Goal: Task Accomplishment & Management: Complete application form

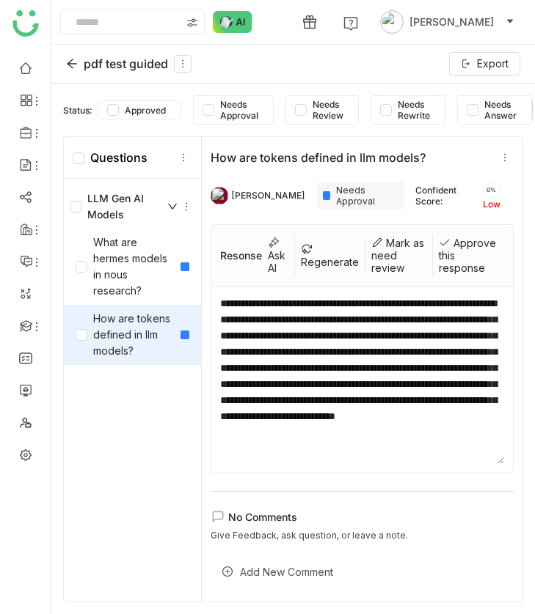
click at [68, 58] on icon at bounding box center [72, 64] width 12 height 12
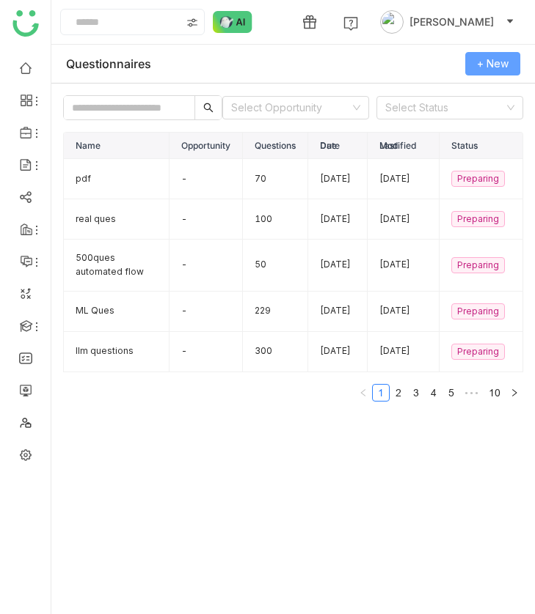
click at [474, 64] on button "+ New" at bounding box center [492, 63] width 55 height 23
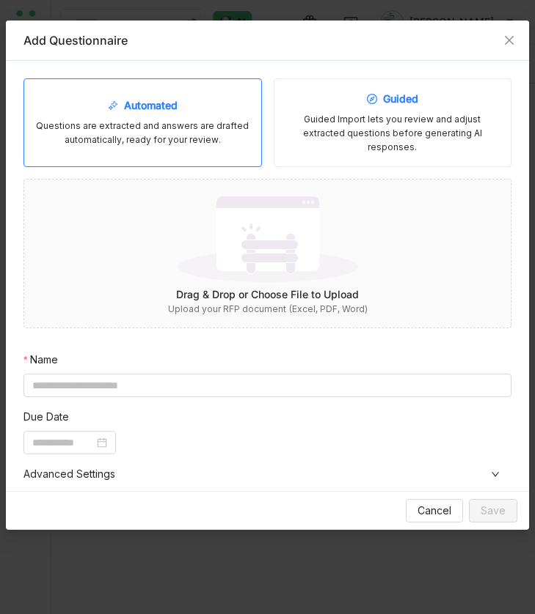
click at [360, 137] on div "Guided Import lets you review and adjust extracted questions before generating …" at bounding box center [392, 134] width 213 height 42
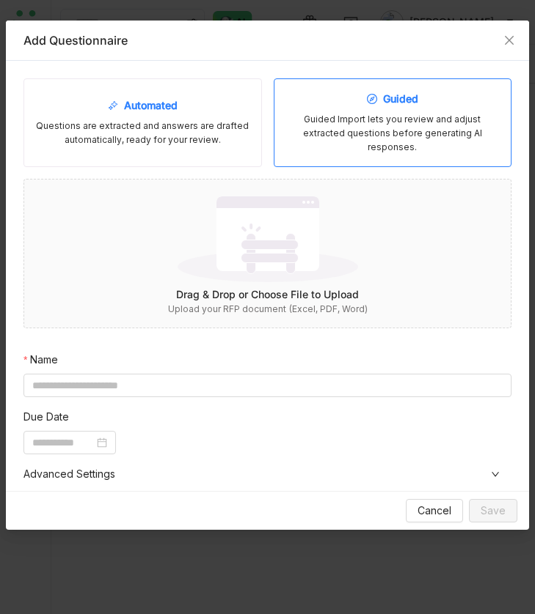
click at [202, 98] on div "Automated Questions are extracted and answers are drafted automatically, ready …" at bounding box center [142, 122] width 238 height 89
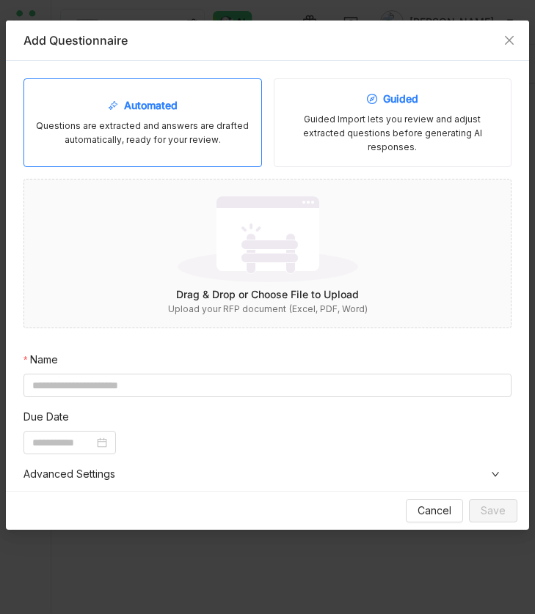
click at [325, 106] on div "Guided Guided Import lets you review and adjust extracted questions before gene…" at bounding box center [392, 122] width 238 height 89
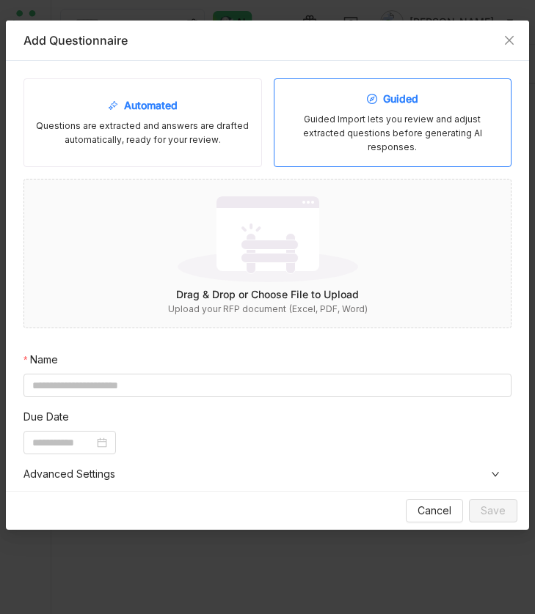
click at [232, 126] on div "Questions are extracted and answers are drafted automatically, ready for your r…" at bounding box center [142, 134] width 213 height 28
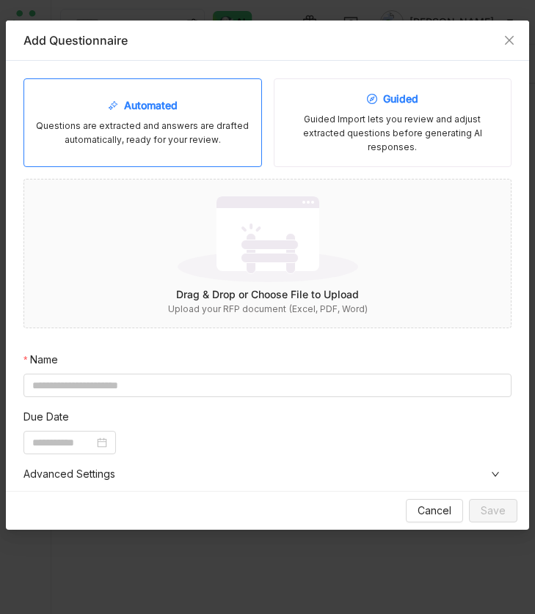
click at [304, 126] on div "Guided Import lets you review and adjust extracted questions before generating …" at bounding box center [392, 134] width 213 height 42
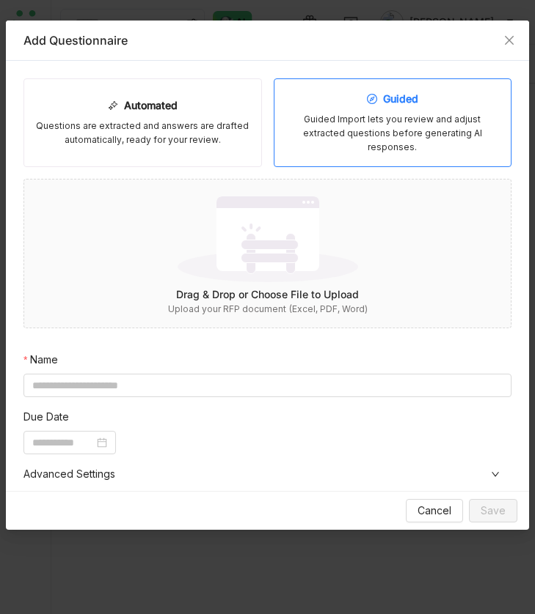
scroll to position [217, 0]
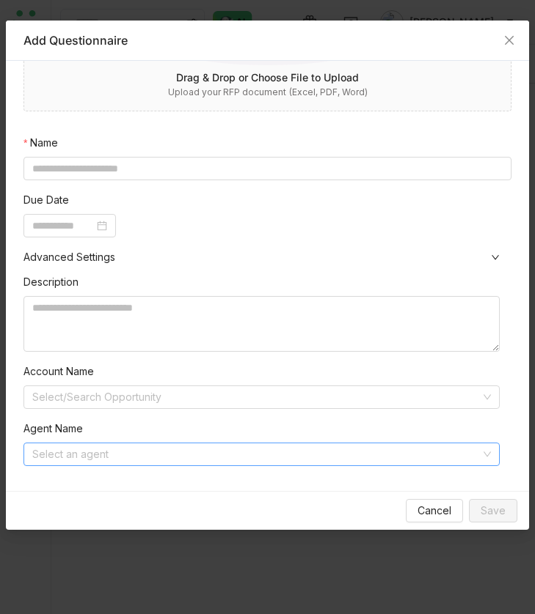
click at [188, 444] on input at bounding box center [256, 455] width 448 height 22
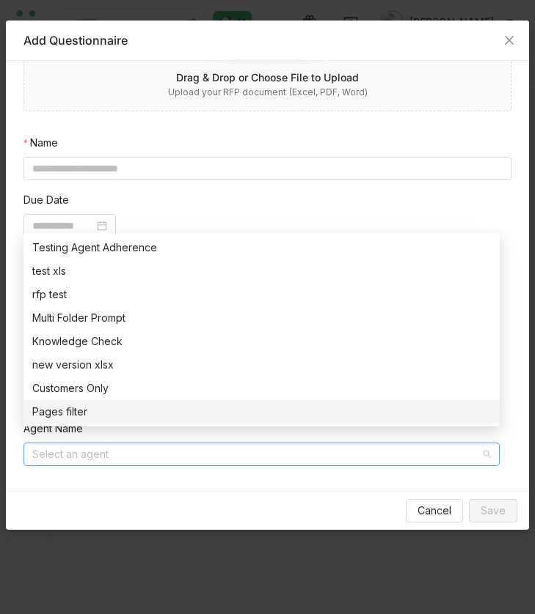
click at [221, 479] on div "Automated Questions are extracted and answers are drafted automatically, ready …" at bounding box center [267, 276] width 523 height 430
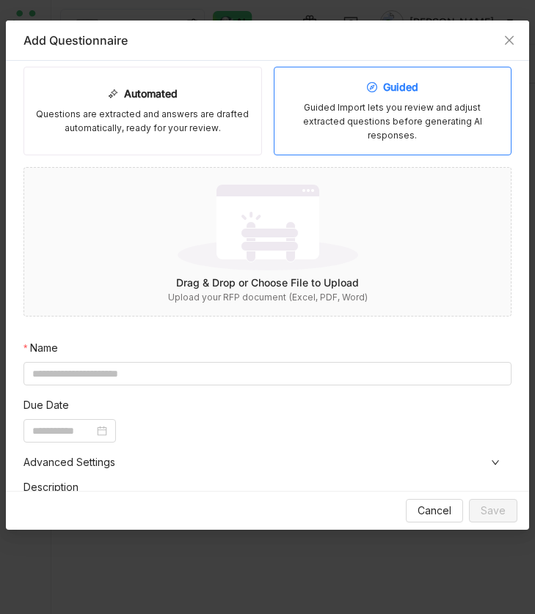
scroll to position [0, 0]
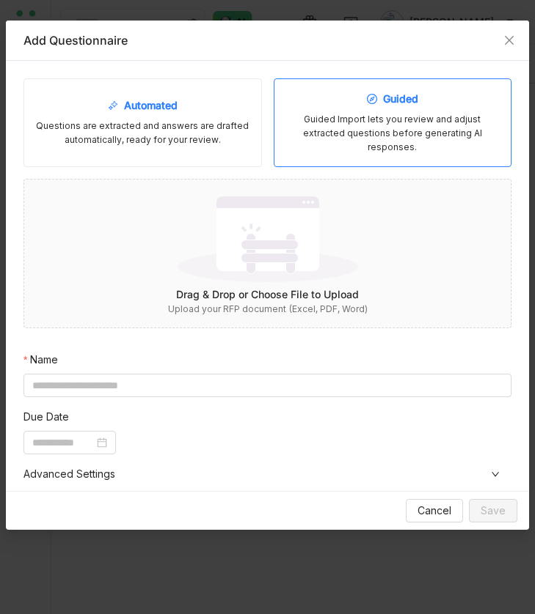
click at [221, 134] on div "Questions are extracted and answers are drafted automatically, ready for your r…" at bounding box center [142, 134] width 213 height 28
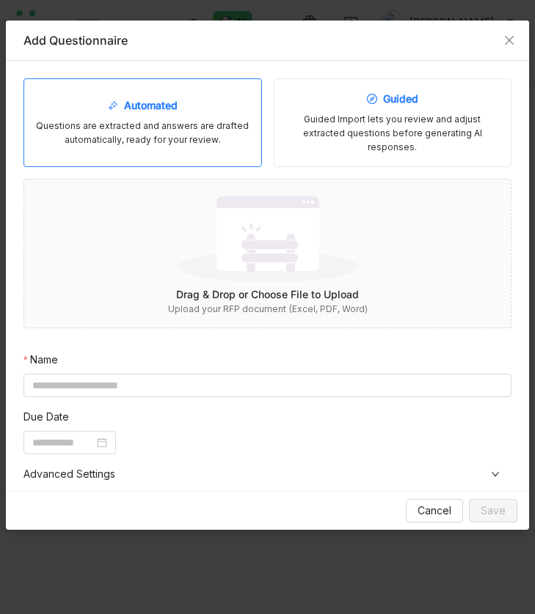
click at [383, 122] on div "Guided Import lets you review and adjust extracted questions before generating …" at bounding box center [392, 134] width 213 height 42
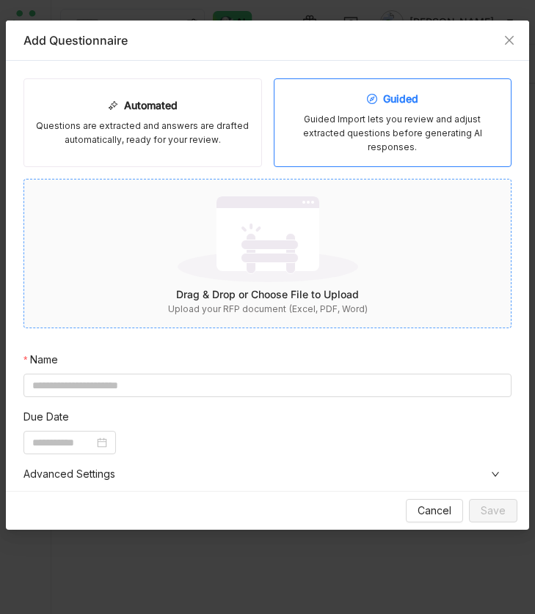
scroll to position [217, 0]
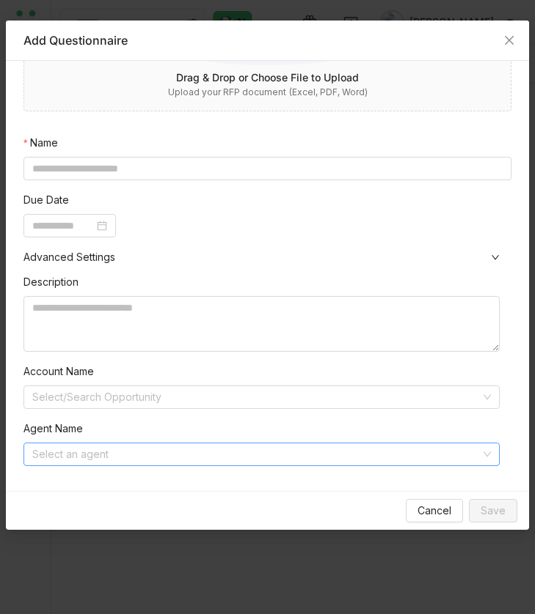
click at [252, 444] on input at bounding box center [256, 455] width 448 height 22
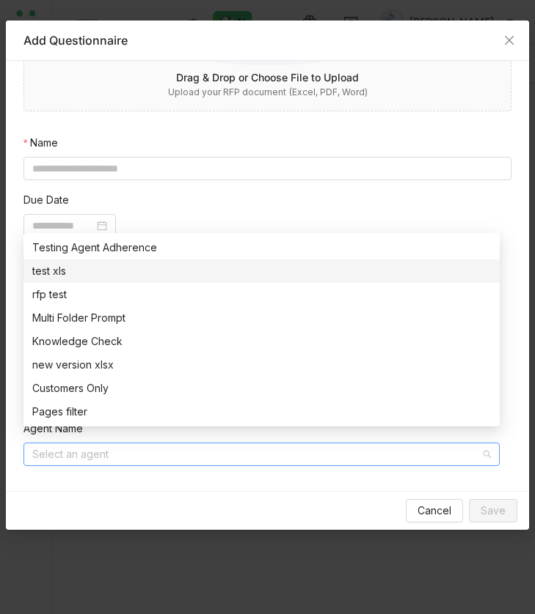
click at [309, 192] on nz-form-item "Due Date" at bounding box center [267, 214] width 488 height 45
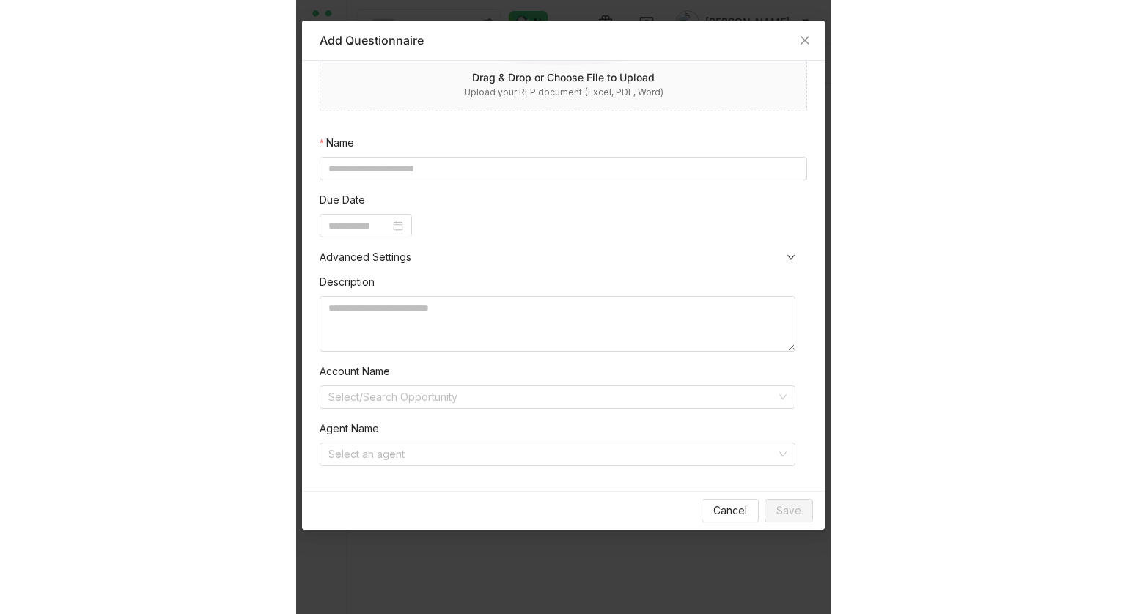
scroll to position [0, 0]
